Goal: Task Accomplishment & Management: Manage account settings

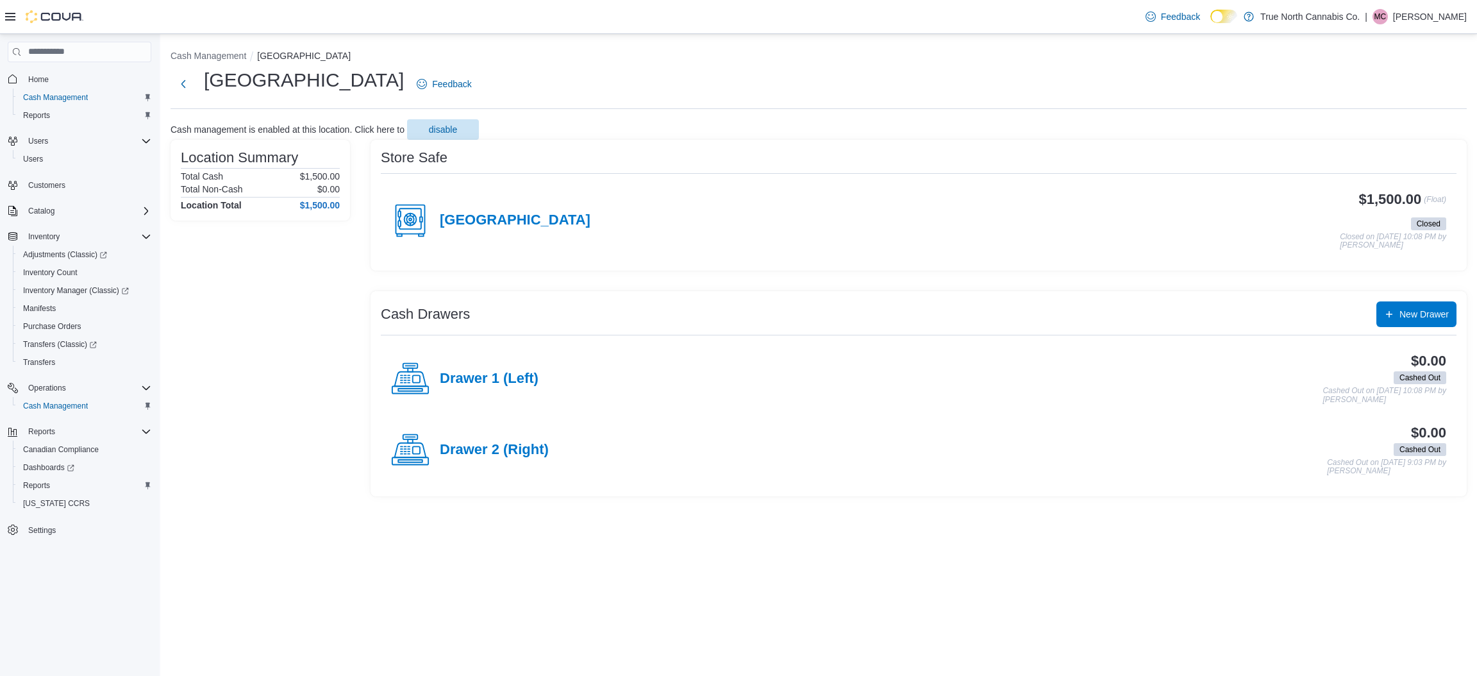
click at [1420, 21] on p "Matthew Cross" at bounding box center [1430, 16] width 74 height 15
click at [1384, 125] on span "Sign Out" at bounding box center [1384, 127] width 35 height 13
